Goal: Register for event/course

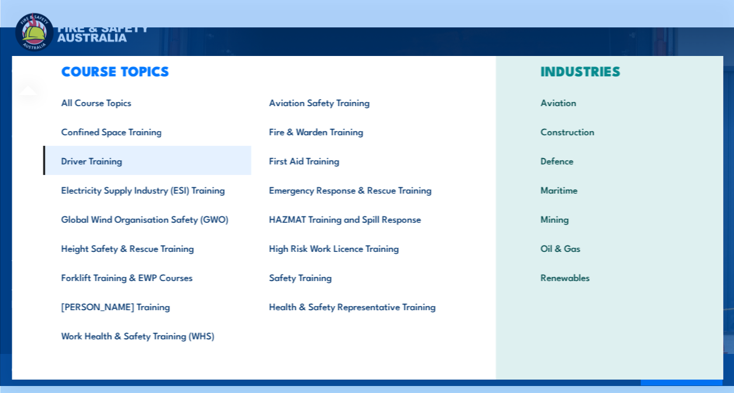
scroll to position [46, 0]
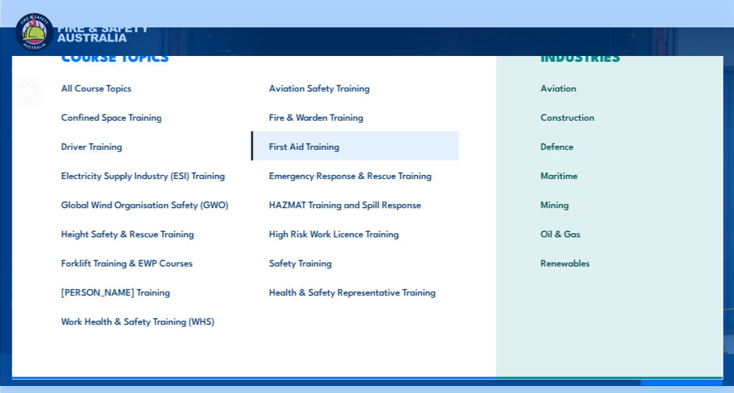
click at [299, 144] on link "First Aid Training" at bounding box center [354, 145] width 208 height 29
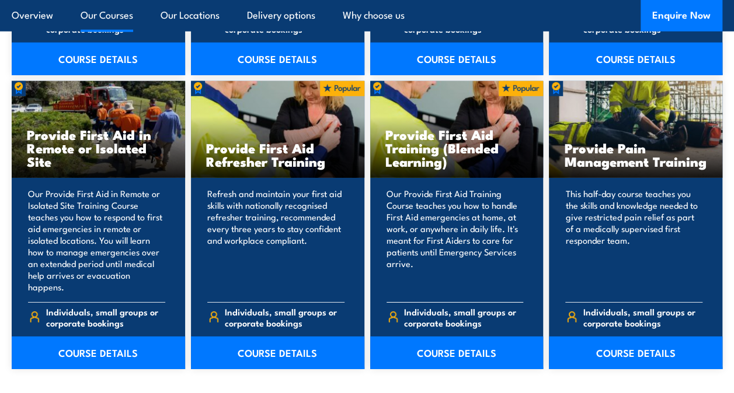
scroll to position [1751, 0]
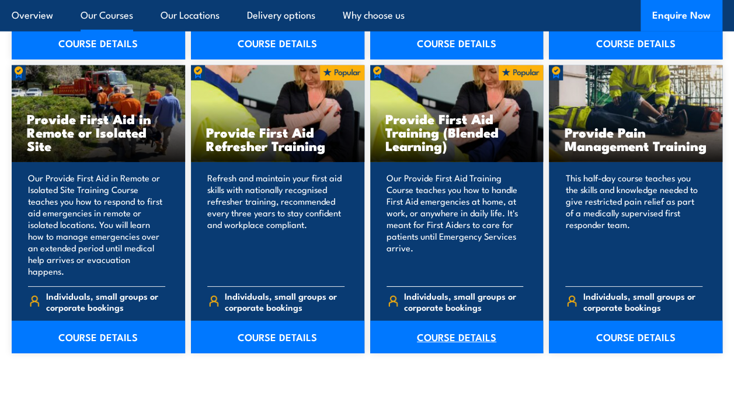
click at [446, 321] on link "COURSE DETAILS" at bounding box center [456, 337] width 173 height 33
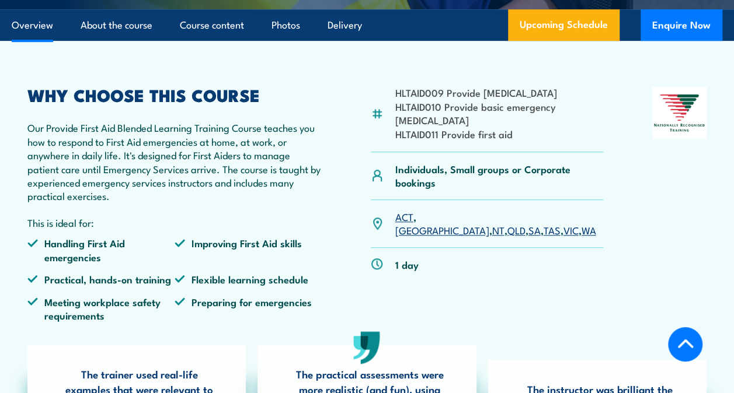
scroll to position [350, 0]
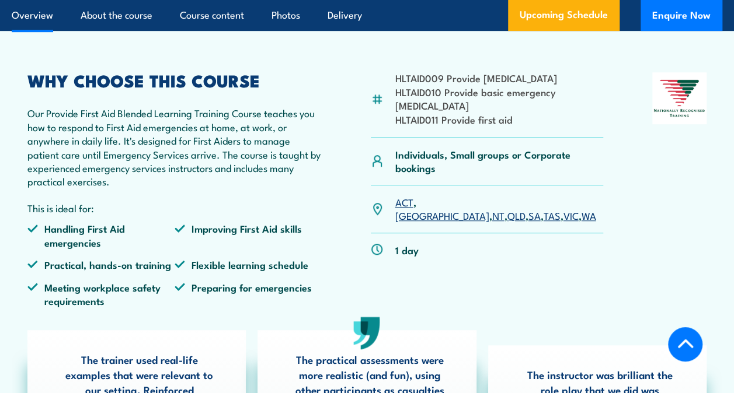
click at [507, 215] on link "QLD" at bounding box center [516, 215] width 18 height 14
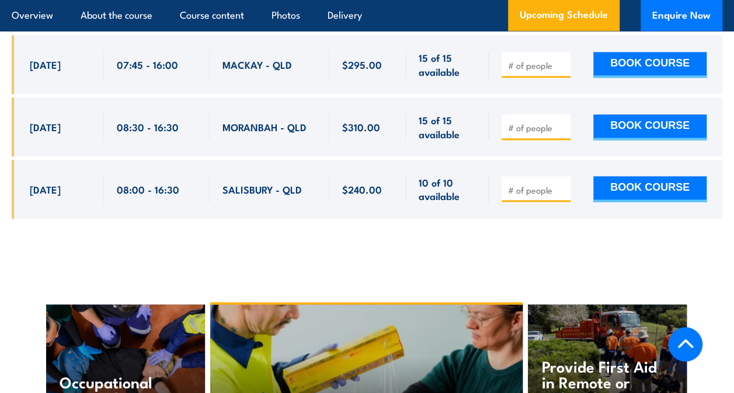
scroll to position [2844, 0]
